Goal: Task Accomplishment & Management: Manage account settings

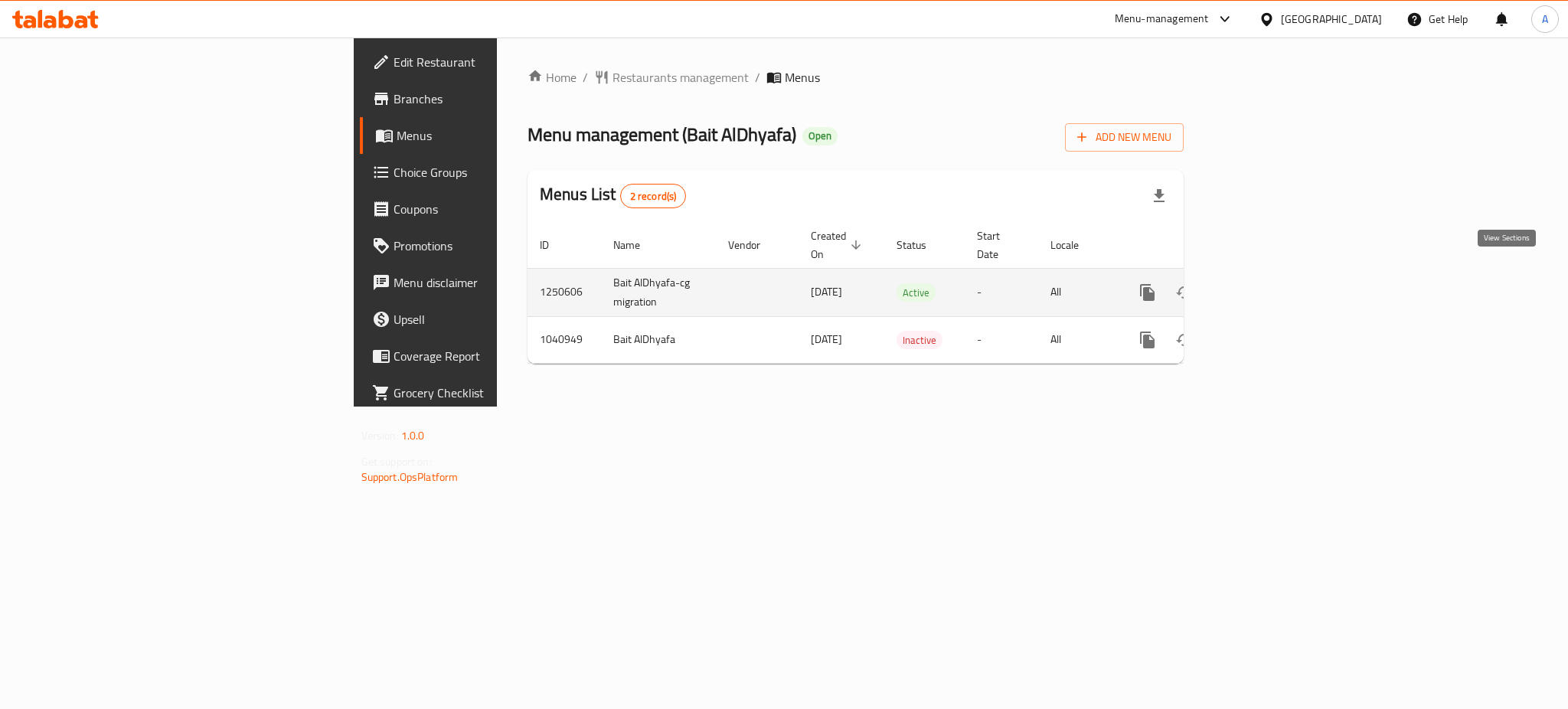
click at [1267, 283] on icon "enhanced table" at bounding box center [1258, 292] width 19 height 19
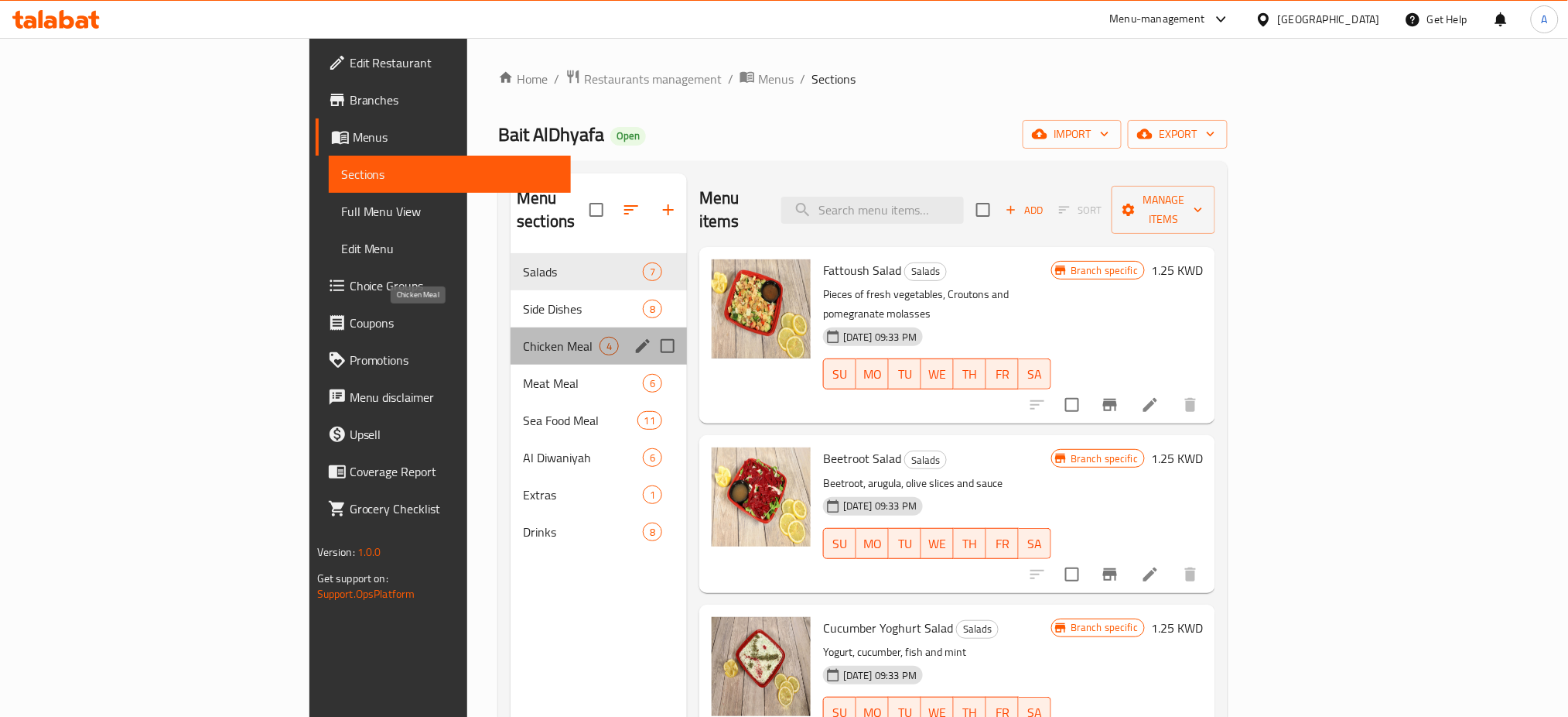
click at [523, 336] on span "Chicken Meal" at bounding box center [561, 346] width 76 height 19
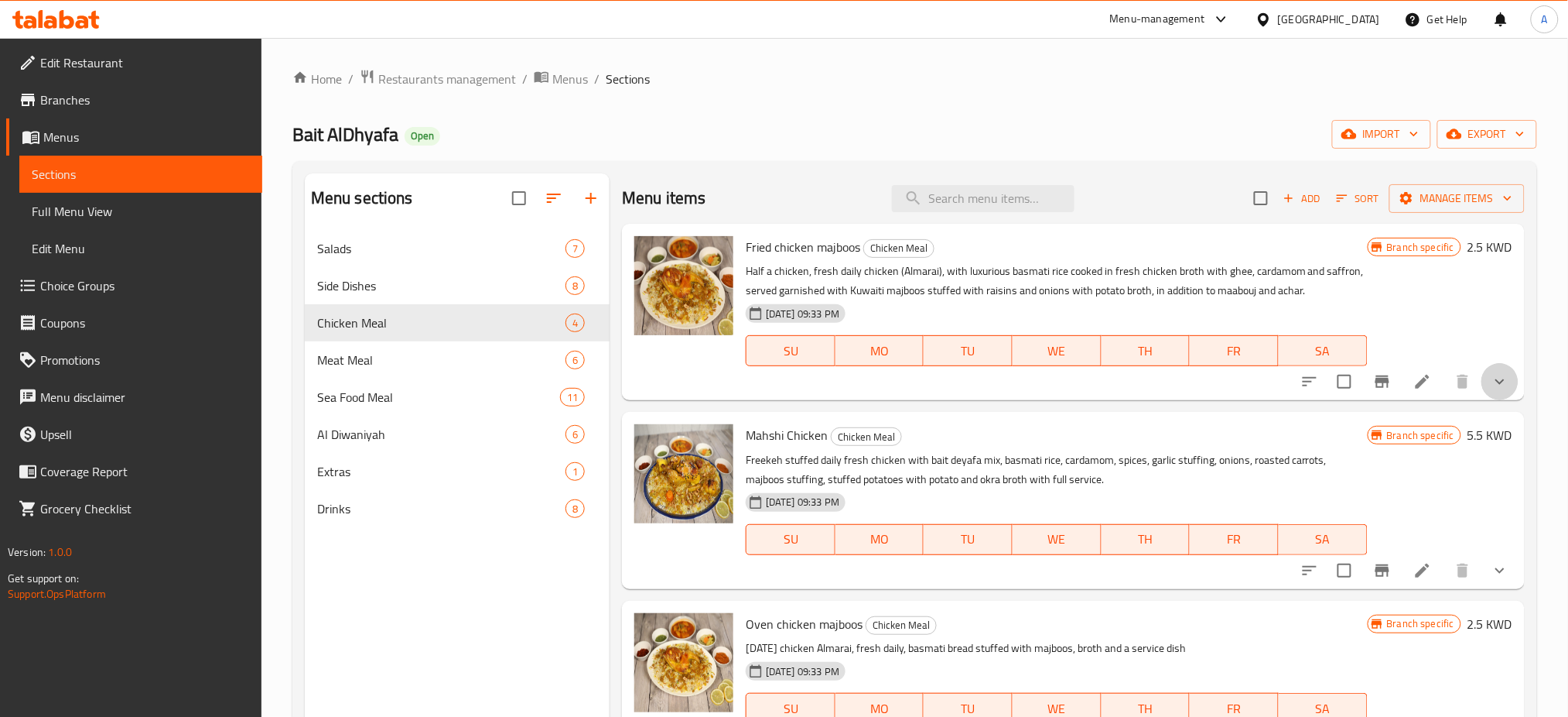
click at [1491, 391] on icon "show more" at bounding box center [1500, 382] width 19 height 19
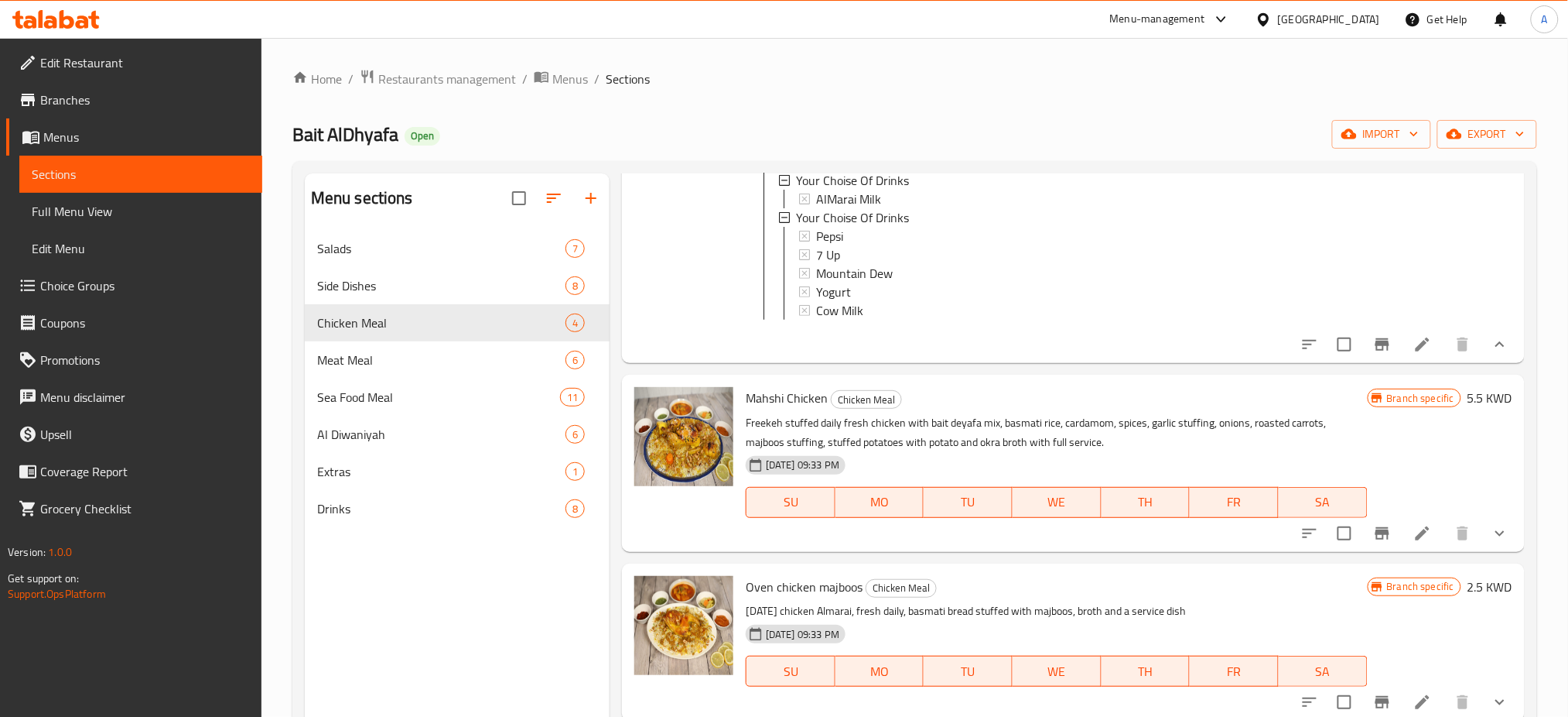
scroll to position [411, 0]
click at [1401, 353] on li at bounding box center [1423, 344] width 43 height 27
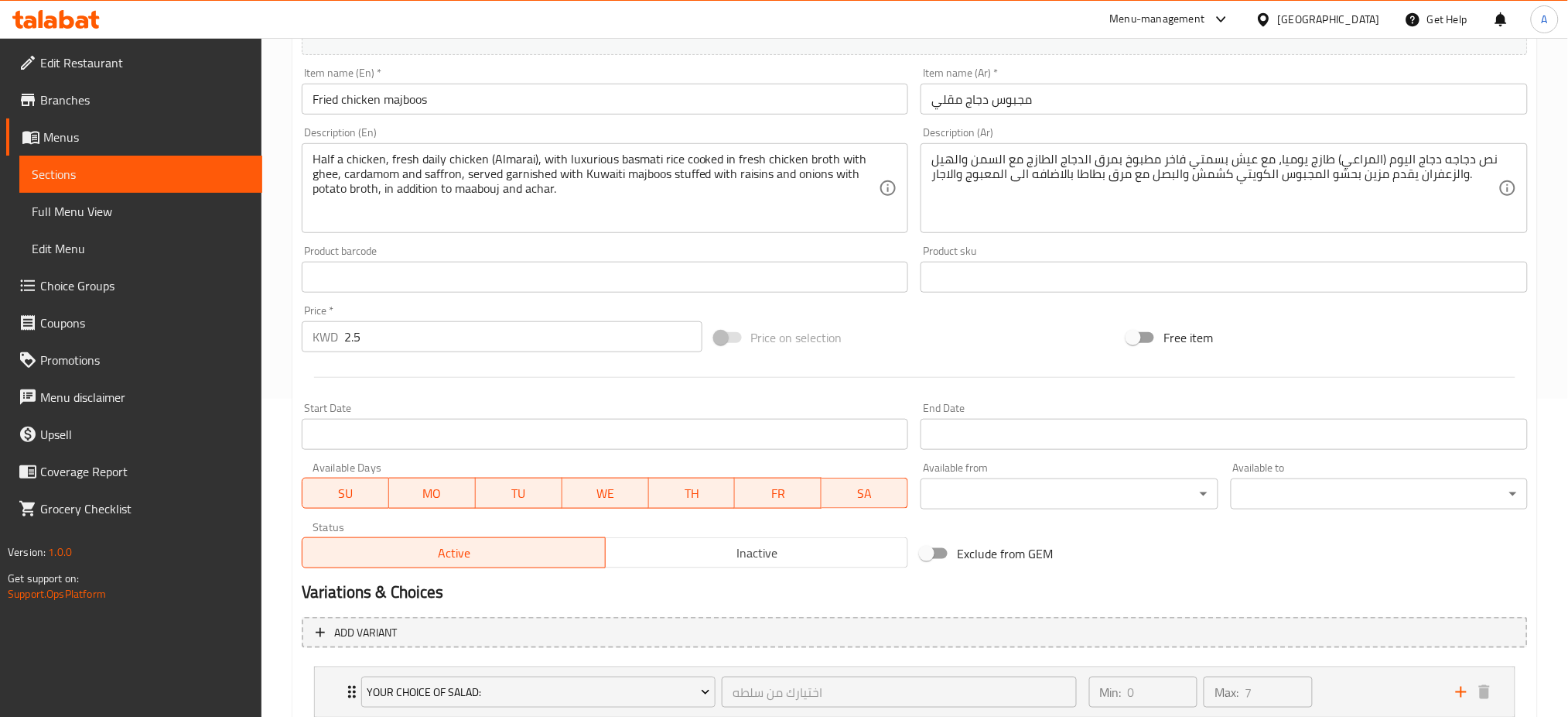
scroll to position [319, 0]
click at [365, 333] on input "2.5" at bounding box center [523, 334] width 358 height 31
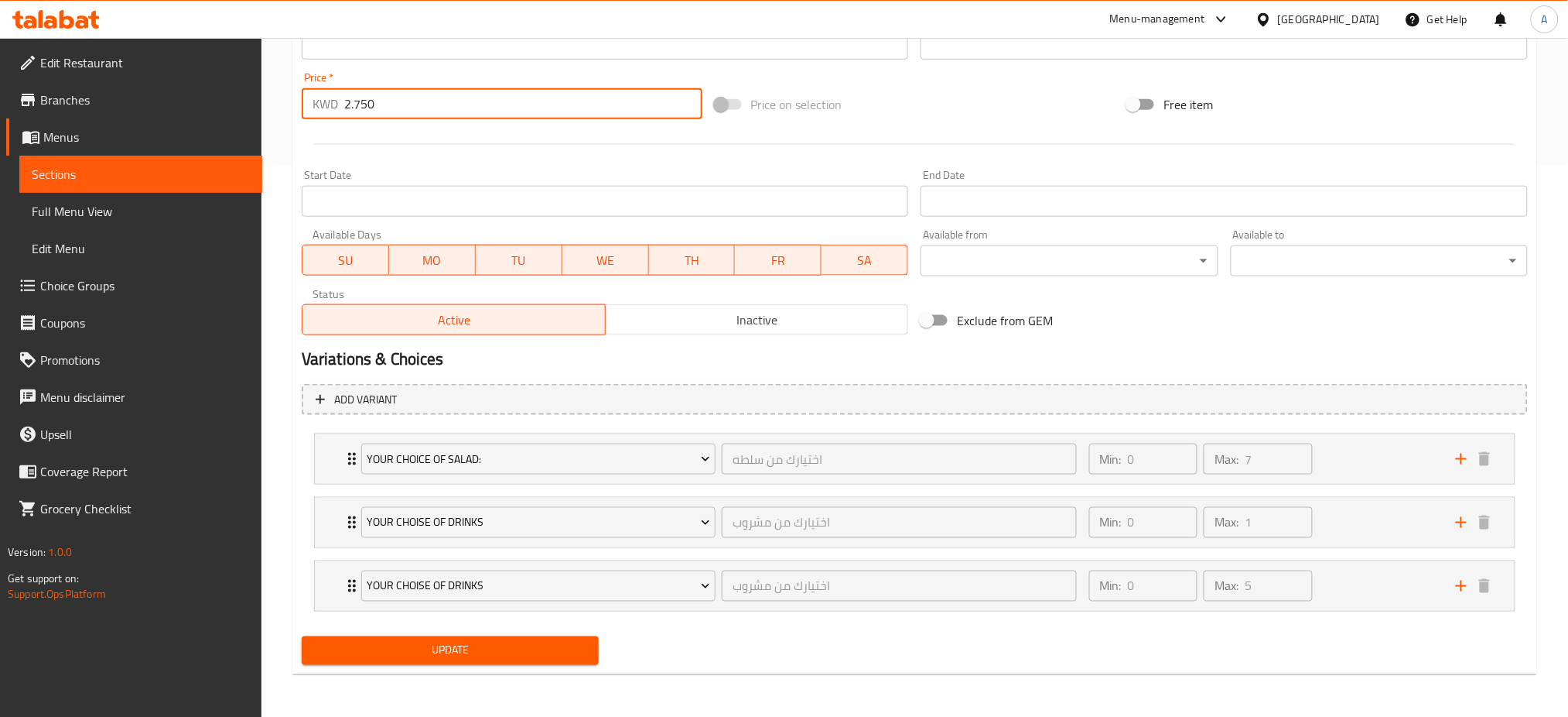
type input "2.750"
click at [477, 643] on span "Update" at bounding box center [450, 650] width 272 height 19
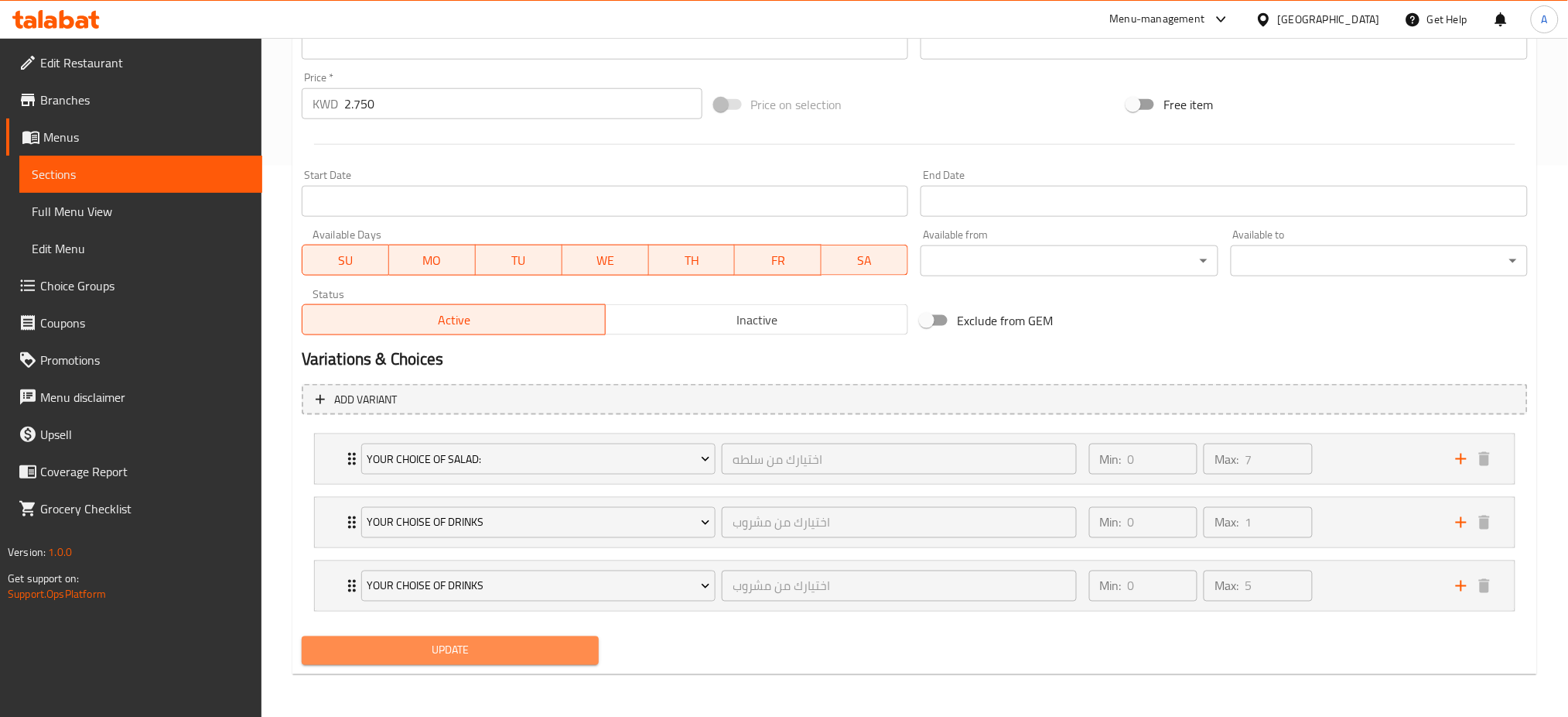
click at [459, 640] on span "Update" at bounding box center [450, 650] width 272 height 19
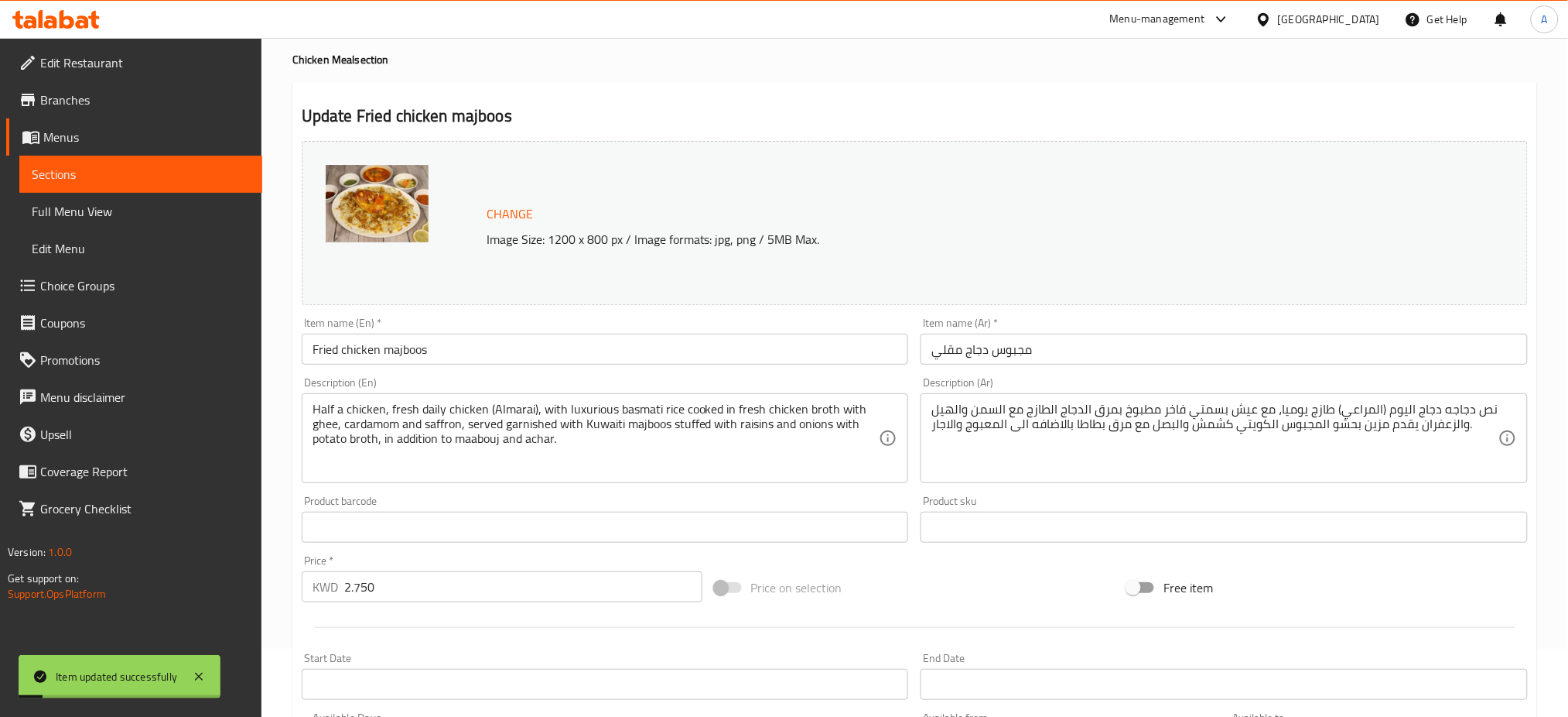
scroll to position [0, 0]
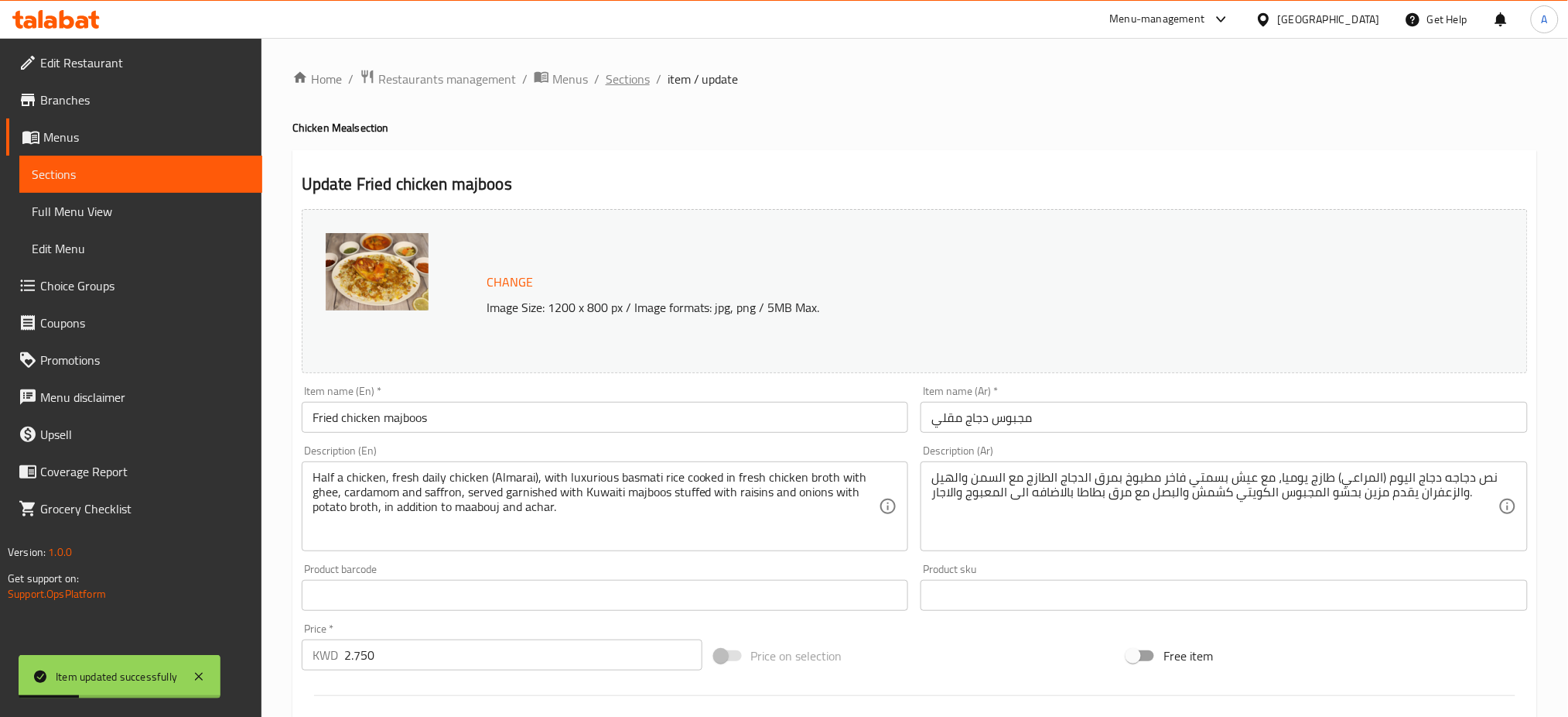
click at [615, 76] on span "Sections" at bounding box center [627, 79] width 44 height 19
